Goal: Task Accomplishment & Management: Use online tool/utility

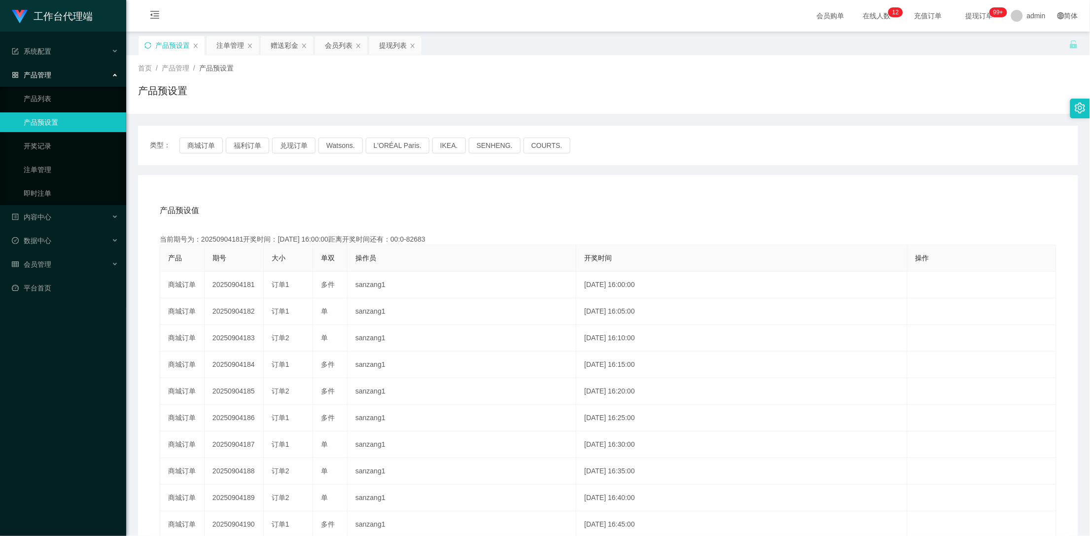
click at [146, 45] on icon "图标: sync" at bounding box center [147, 45] width 7 height 7
click at [288, 51] on div "赠送彩金" at bounding box center [285, 45] width 28 height 19
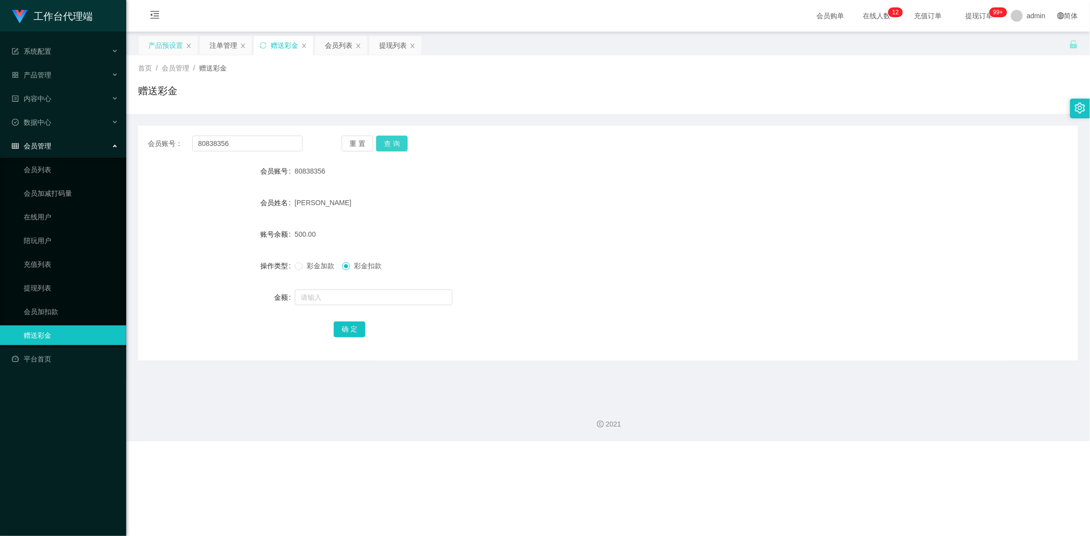
click at [399, 136] on button "查 询" at bounding box center [392, 144] width 32 height 16
drag, startPoint x: 396, startPoint y: 134, endPoint x: 382, endPoint y: 139, distance: 14.7
click at [395, 135] on div "会员账号： 80838356 重 置 查 询 会员账号 80838356 会员姓名 [PERSON_NAME] 账号余额 500.00 操作类型 彩金加款 彩…" at bounding box center [608, 243] width 940 height 235
drag, startPoint x: 245, startPoint y: 140, endPoint x: 177, endPoint y: 139, distance: 67.6
click at [177, 139] on div "会员账号： 80838356" at bounding box center [225, 144] width 155 height 16
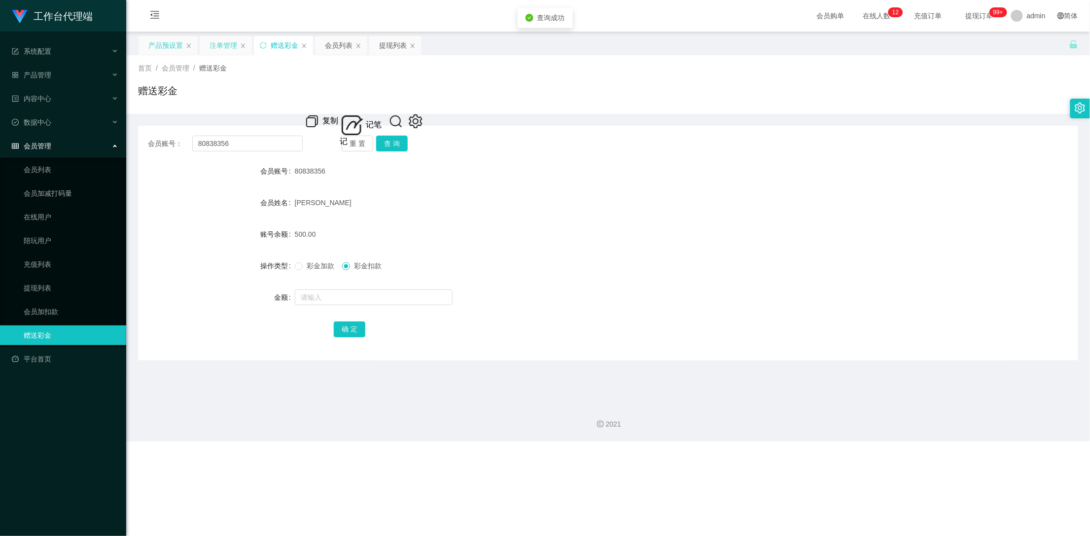
click at [218, 41] on div "注单管理" at bounding box center [224, 45] width 28 height 19
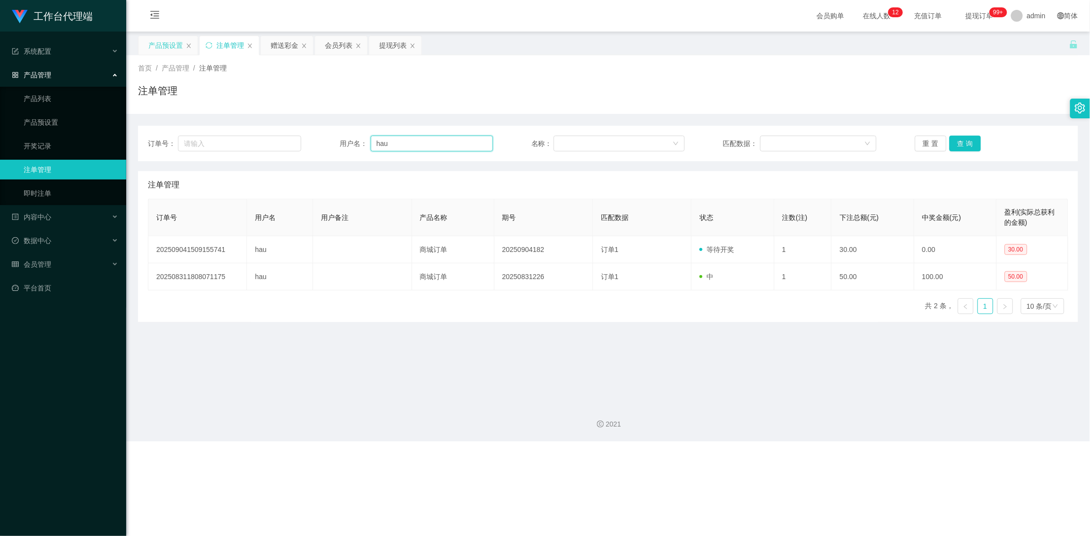
drag, startPoint x: 377, startPoint y: 145, endPoint x: 310, endPoint y: 146, distance: 66.6
click at [309, 144] on div "订单号： 用户名： hau 名称： 匹配数据： 重 置 查 询" at bounding box center [608, 144] width 921 height 16
paste input "80838356"
type input "80838356"
click at [963, 144] on button "查 询" at bounding box center [966, 144] width 32 height 16
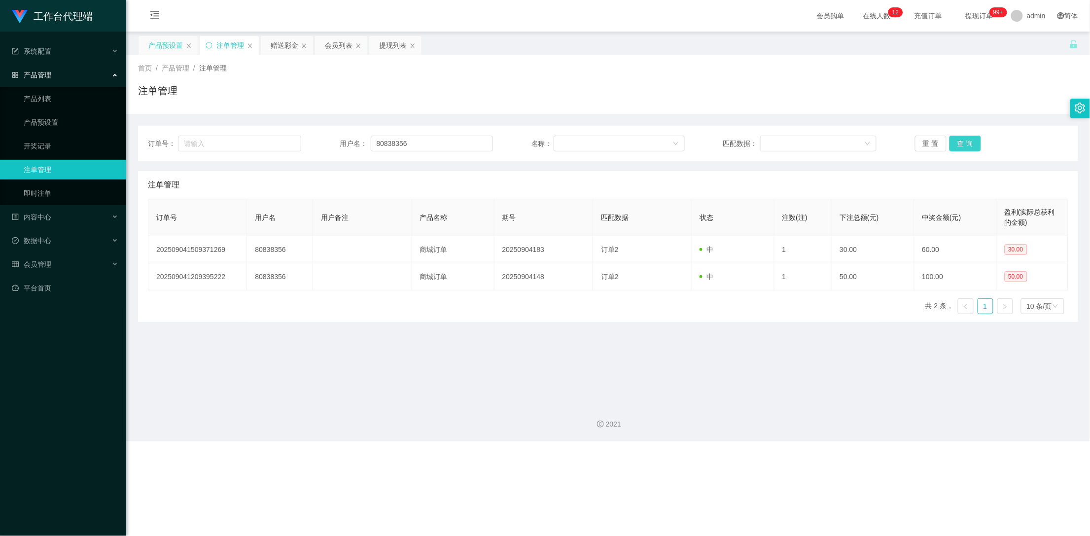
click at [963, 144] on button "查 询" at bounding box center [966, 144] width 32 height 16
click at [275, 45] on div "赠送彩金" at bounding box center [285, 45] width 28 height 19
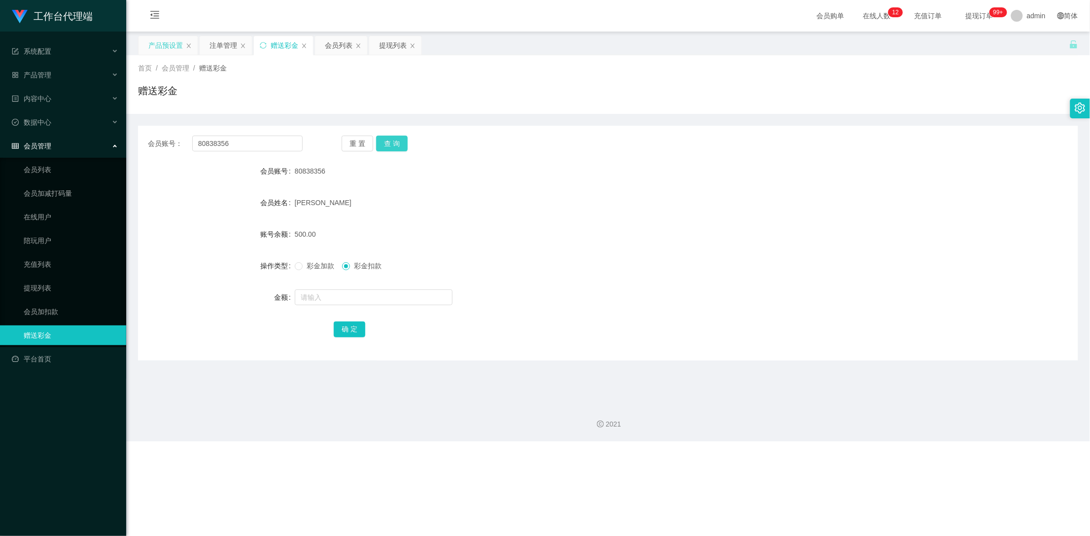
click at [396, 144] on button "查 询" at bounding box center [392, 144] width 32 height 16
click at [396, 144] on button "查 询" at bounding box center [397, 144] width 42 height 16
drag, startPoint x: 219, startPoint y: 45, endPoint x: 238, endPoint y: 48, distance: 18.5
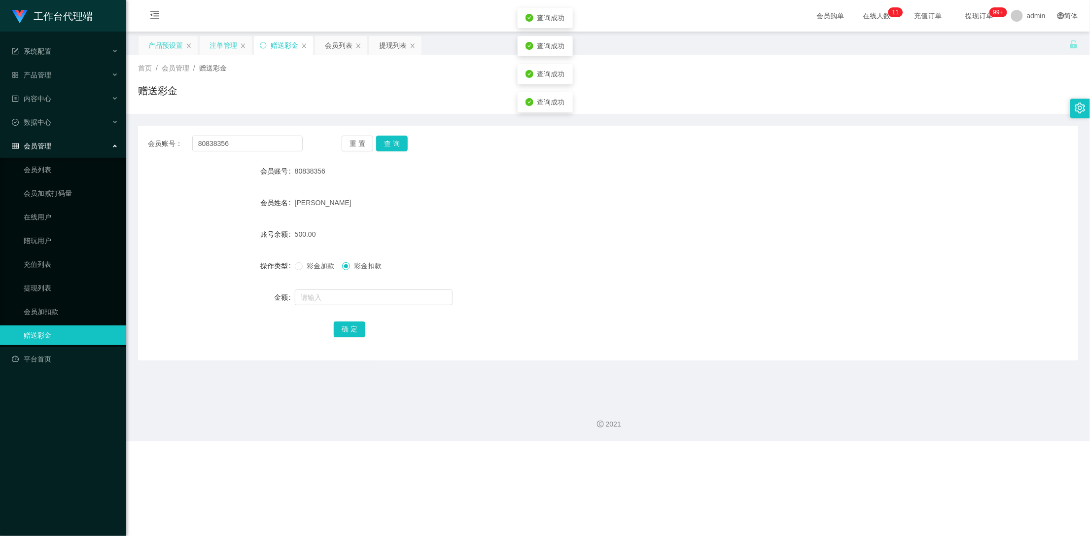
click at [219, 45] on div "注单管理" at bounding box center [224, 45] width 28 height 19
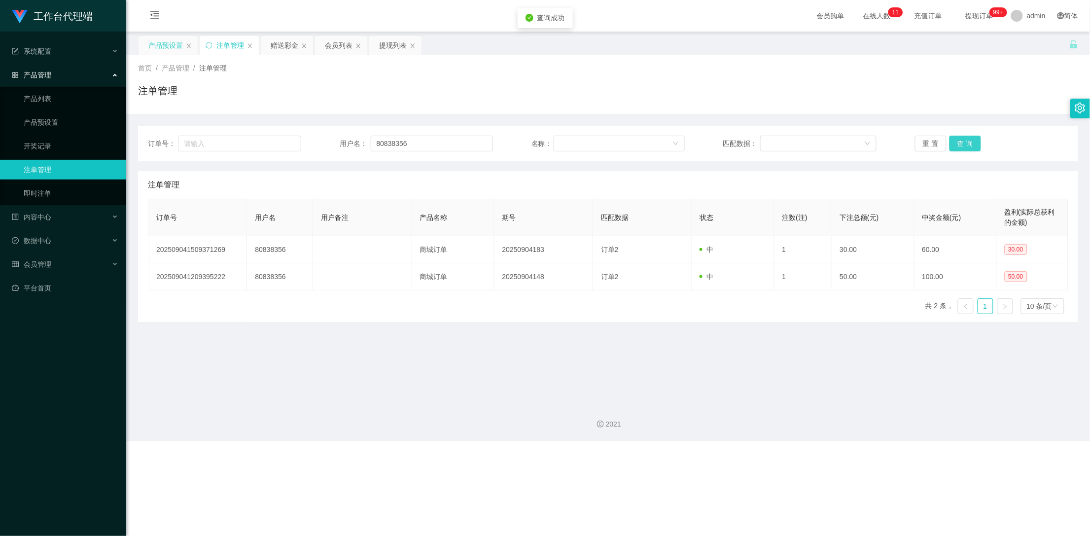
click at [964, 150] on button "查 询" at bounding box center [966, 144] width 32 height 16
click at [964, 150] on button "查 询" at bounding box center [971, 144] width 42 height 16
click at [960, 146] on button "查 询" at bounding box center [966, 144] width 32 height 16
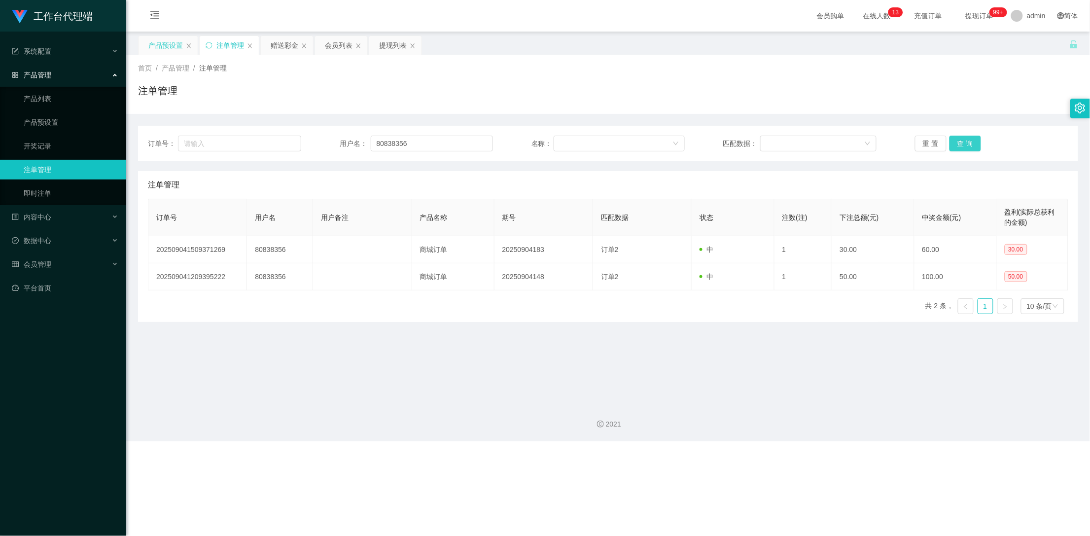
click at [960, 146] on button "查 询" at bounding box center [966, 144] width 32 height 16
click at [960, 146] on button "查 询" at bounding box center [971, 144] width 42 height 16
click at [960, 146] on button "查 询" at bounding box center [966, 144] width 32 height 16
click at [173, 41] on div "产品预设置" at bounding box center [165, 45] width 35 height 19
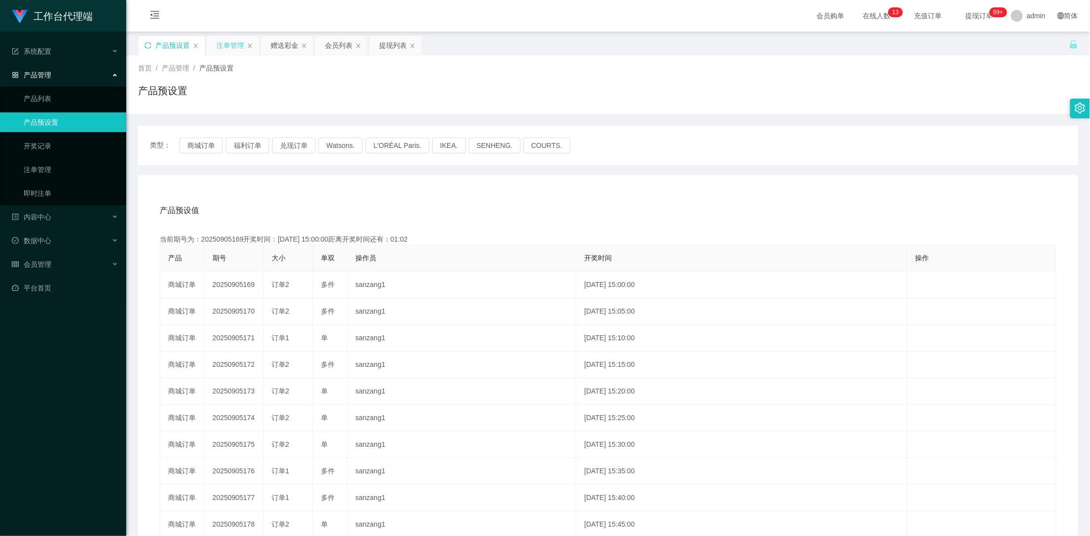
click at [229, 38] on div "注单管理" at bounding box center [230, 45] width 28 height 19
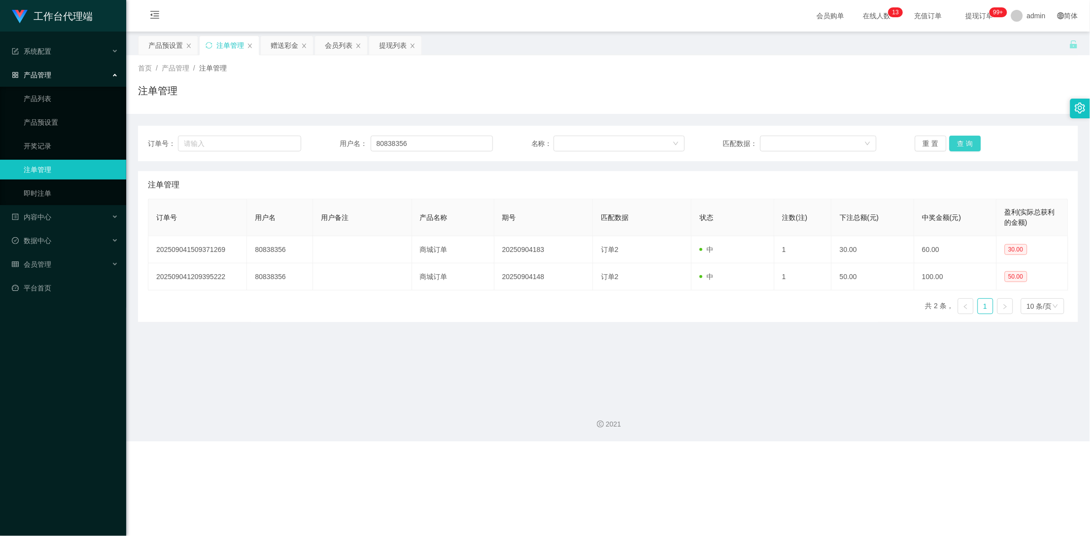
click at [968, 145] on button "查 询" at bounding box center [966, 144] width 32 height 16
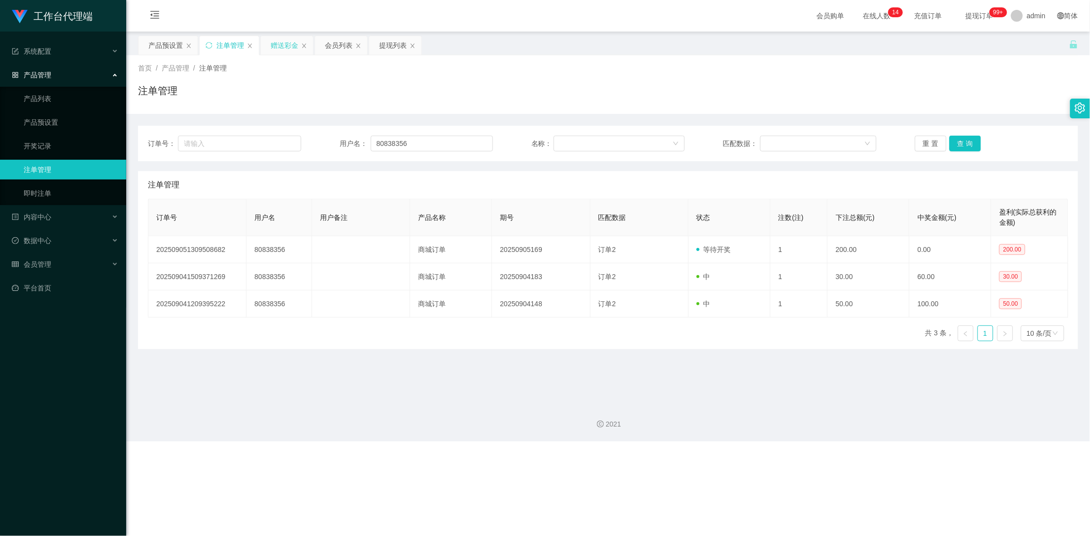
click at [285, 45] on div "赠送彩金" at bounding box center [285, 45] width 28 height 19
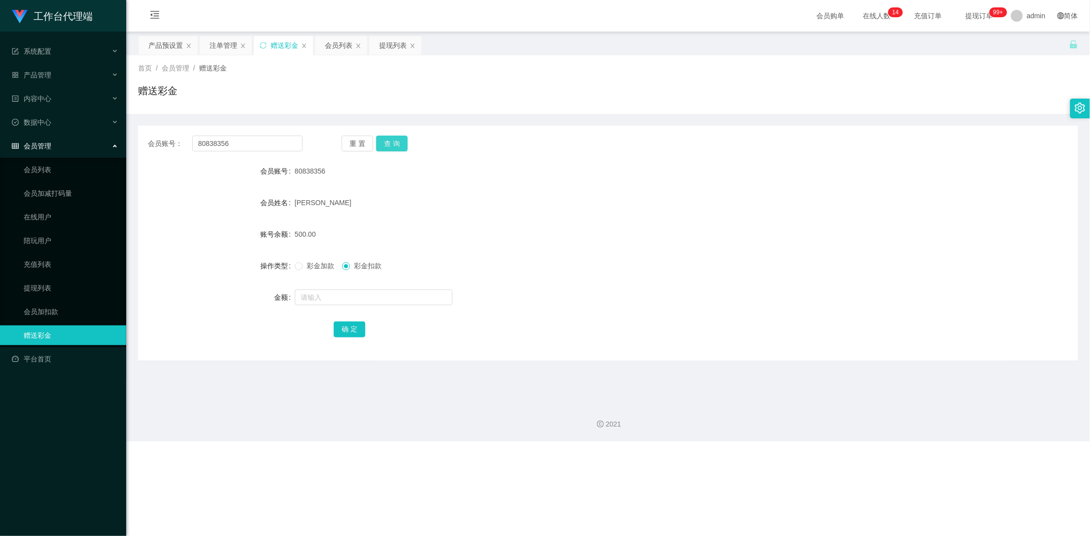
click at [393, 142] on button "查 询" at bounding box center [392, 144] width 32 height 16
click at [394, 145] on button "查 询" at bounding box center [392, 144] width 32 height 16
